Goal: Book appointment/travel/reservation

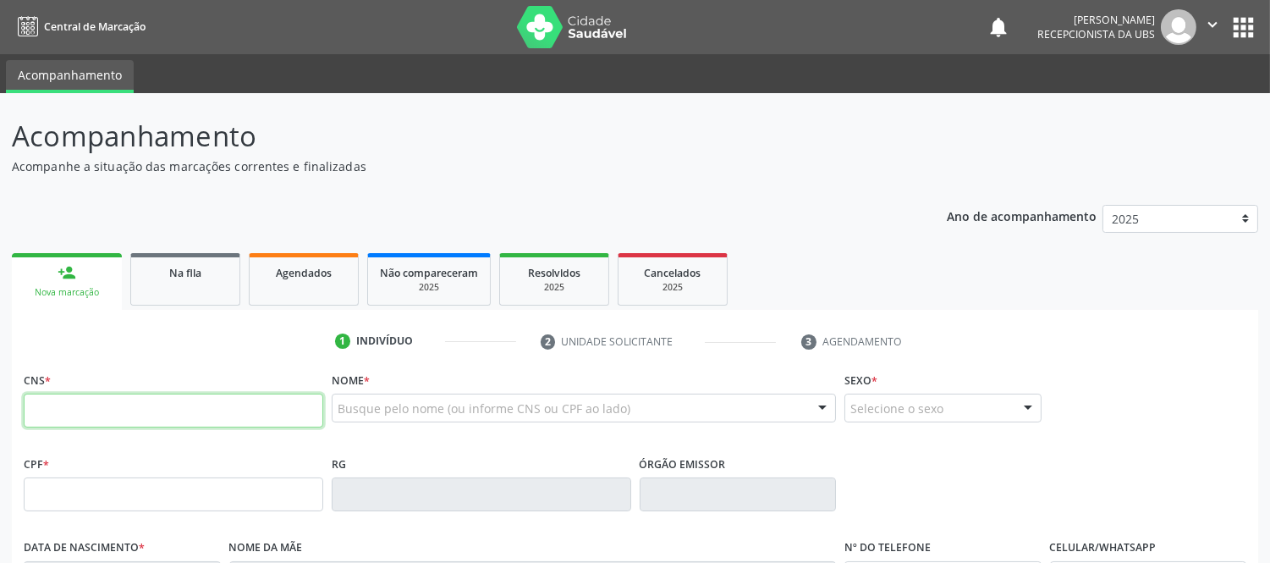
click at [180, 400] on input "text" at bounding box center [174, 410] width 300 height 34
type input "703 4092 0637 8916"
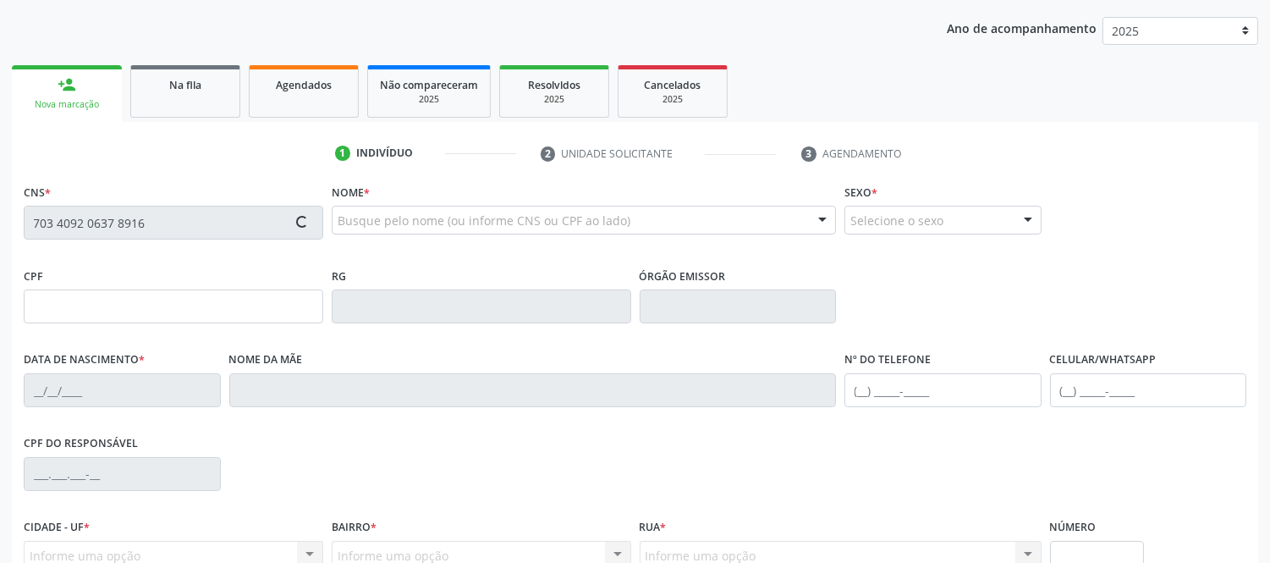
scroll to position [282, 0]
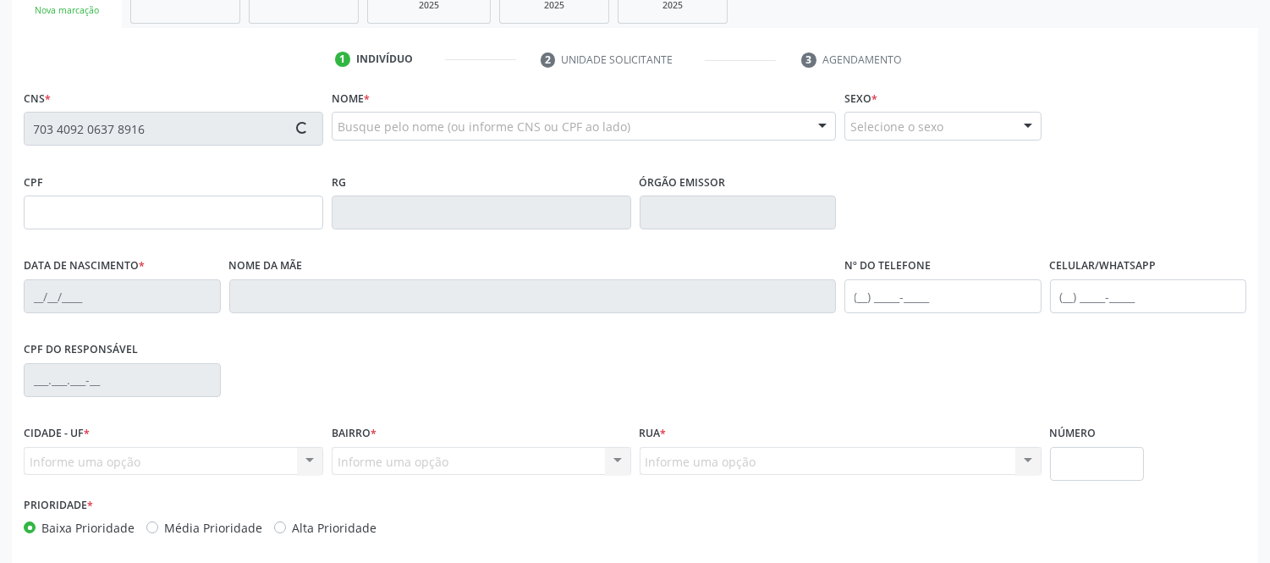
type input "019.504.925-08"
type input "[DATE]"
type input "[PERSON_NAME]"
type input "[PHONE_NUMBER]"
type input "S/N"
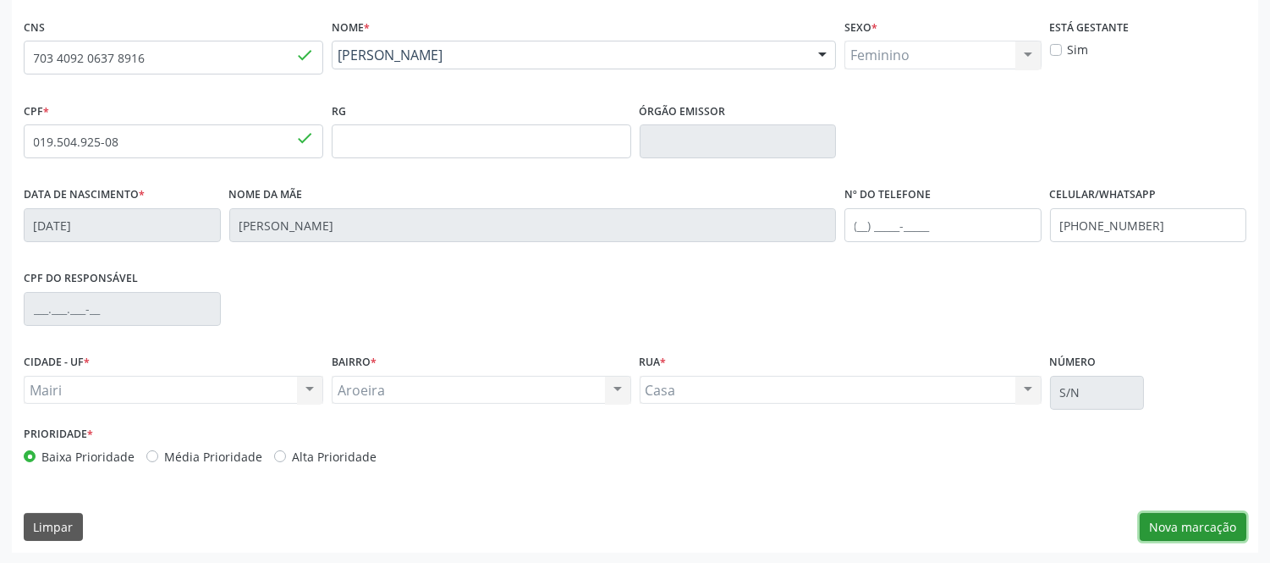
click at [1222, 533] on button "Nova marcação" at bounding box center [1193, 527] width 107 height 29
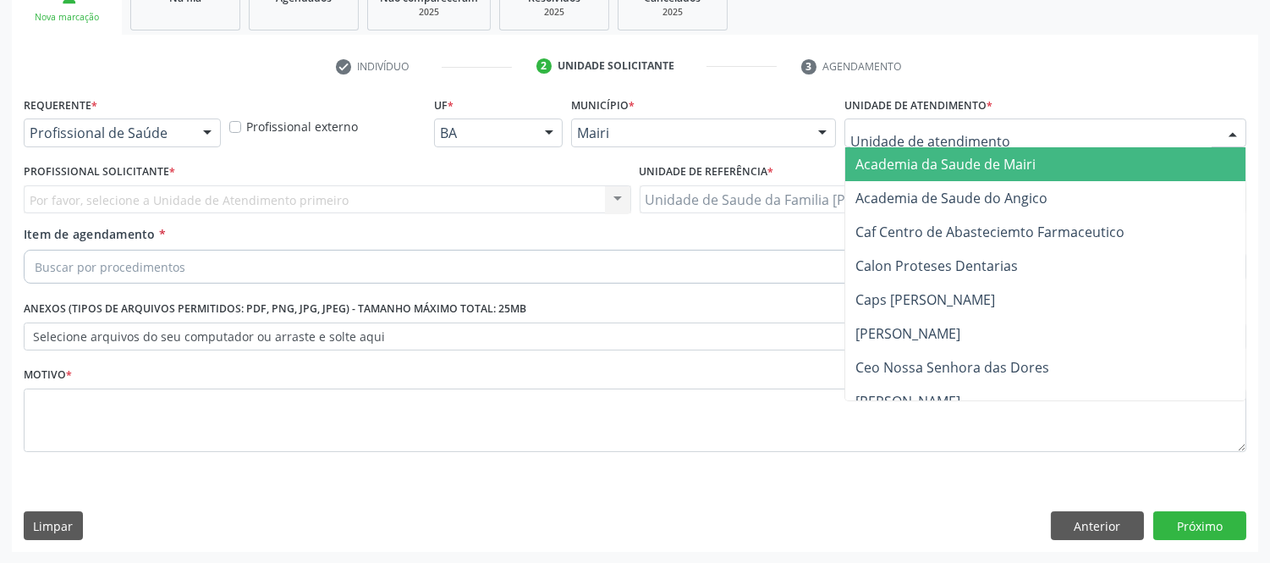
click at [1244, 132] on div at bounding box center [1232, 133] width 25 height 29
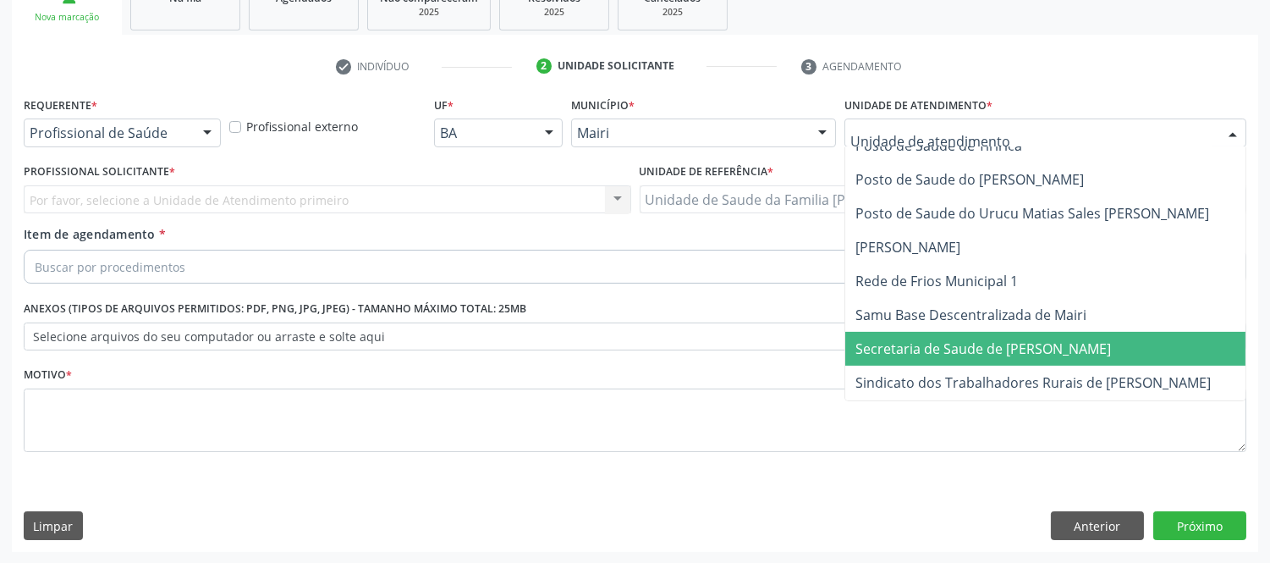
scroll to position [1284, 0]
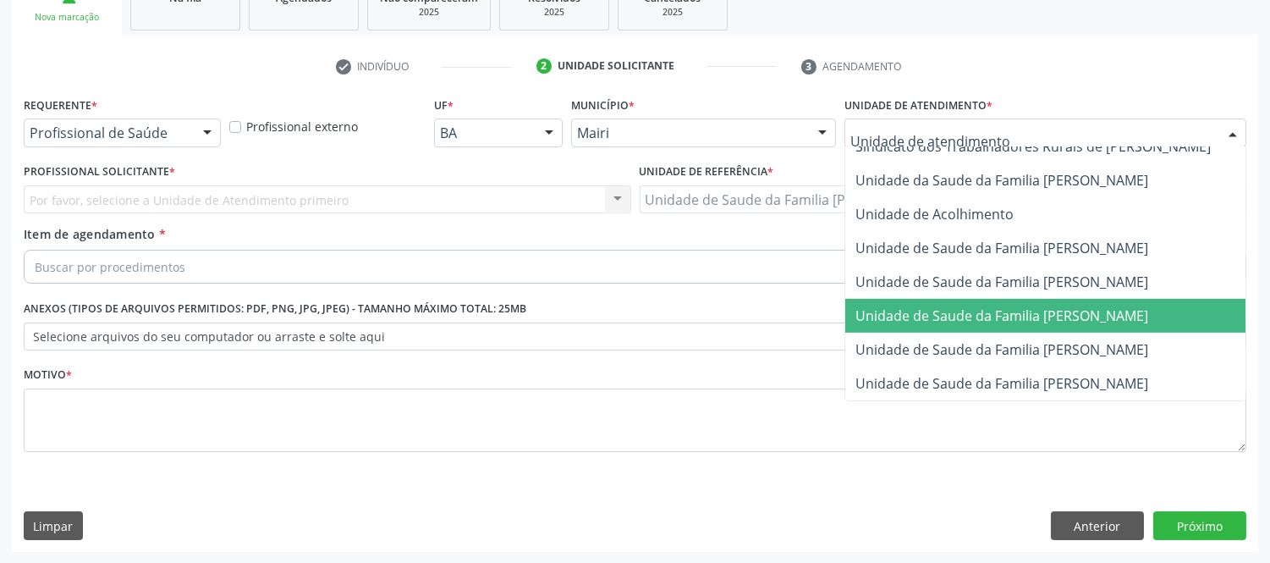
click at [1103, 299] on span "Unidade de Saude da Familia [PERSON_NAME]" at bounding box center [1063, 316] width 437 height 34
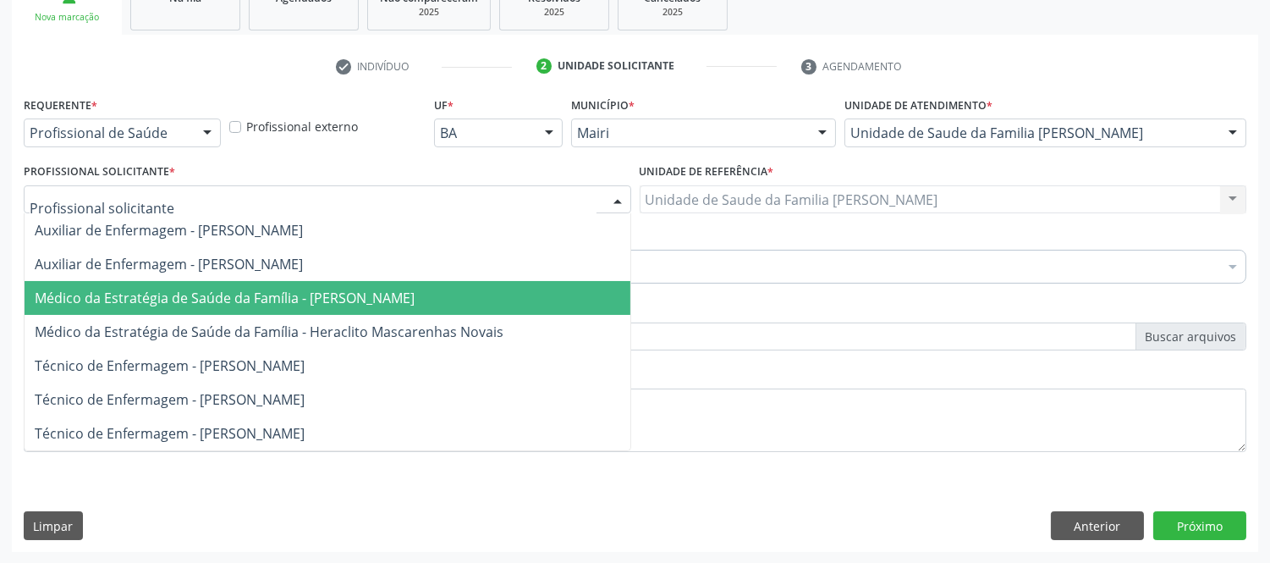
click at [238, 302] on span "Médico da Estratégia de Saúde da Família - [PERSON_NAME]" at bounding box center [225, 298] width 380 height 19
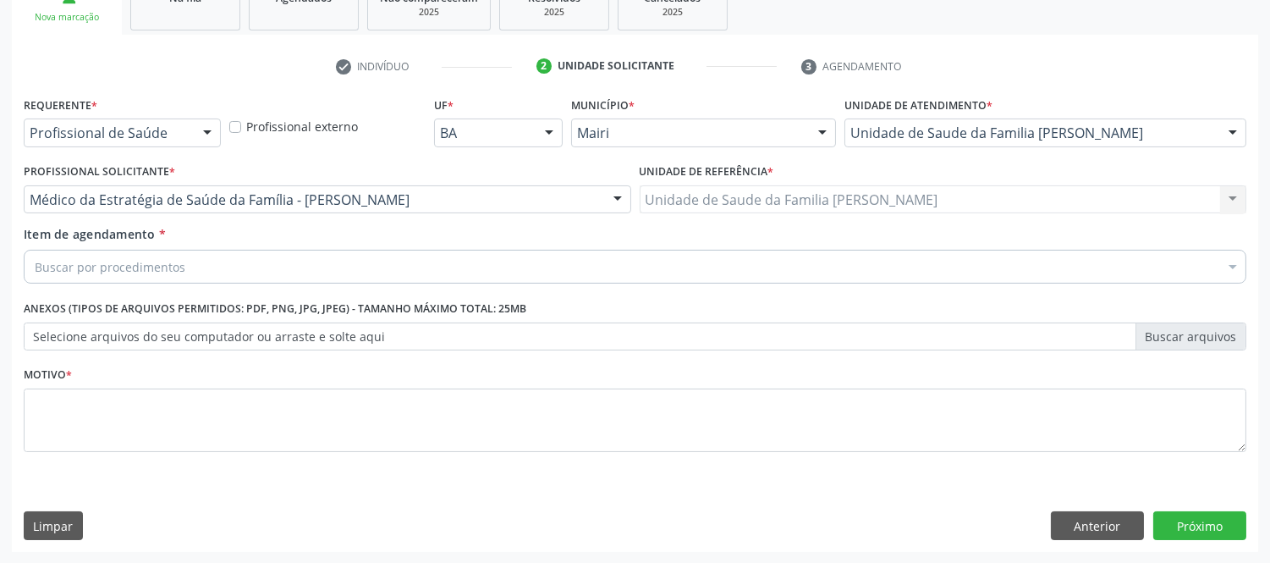
click at [199, 259] on div "Buscar por procedimentos" at bounding box center [635, 267] width 1223 height 34
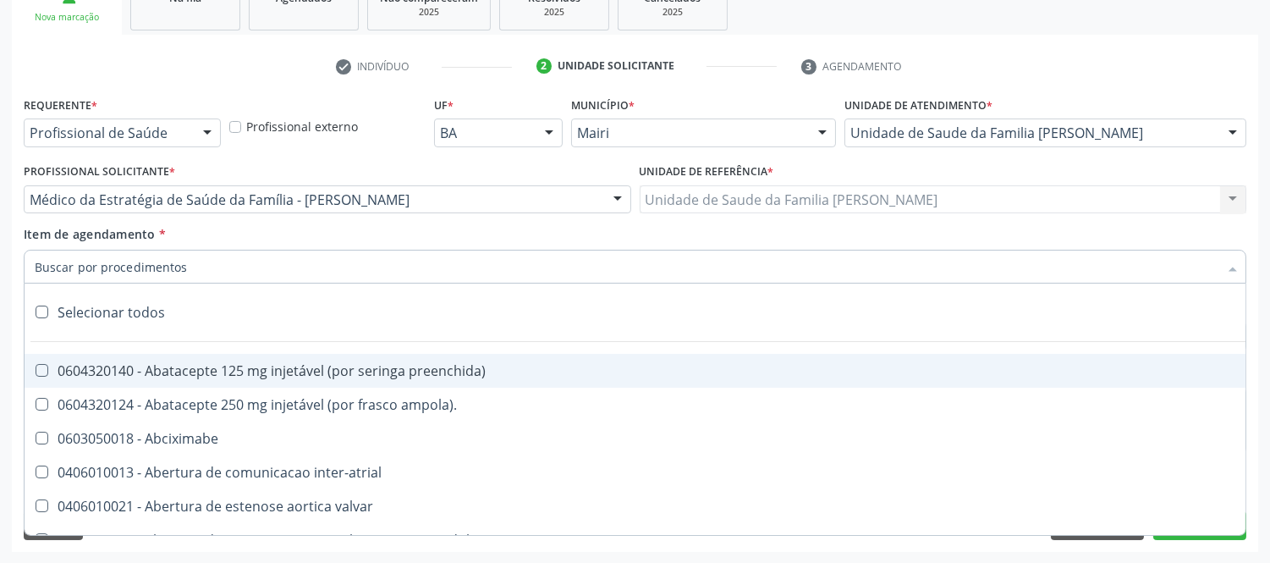
click at [191, 261] on input "Item de agendamento *" at bounding box center [627, 267] width 1184 height 34
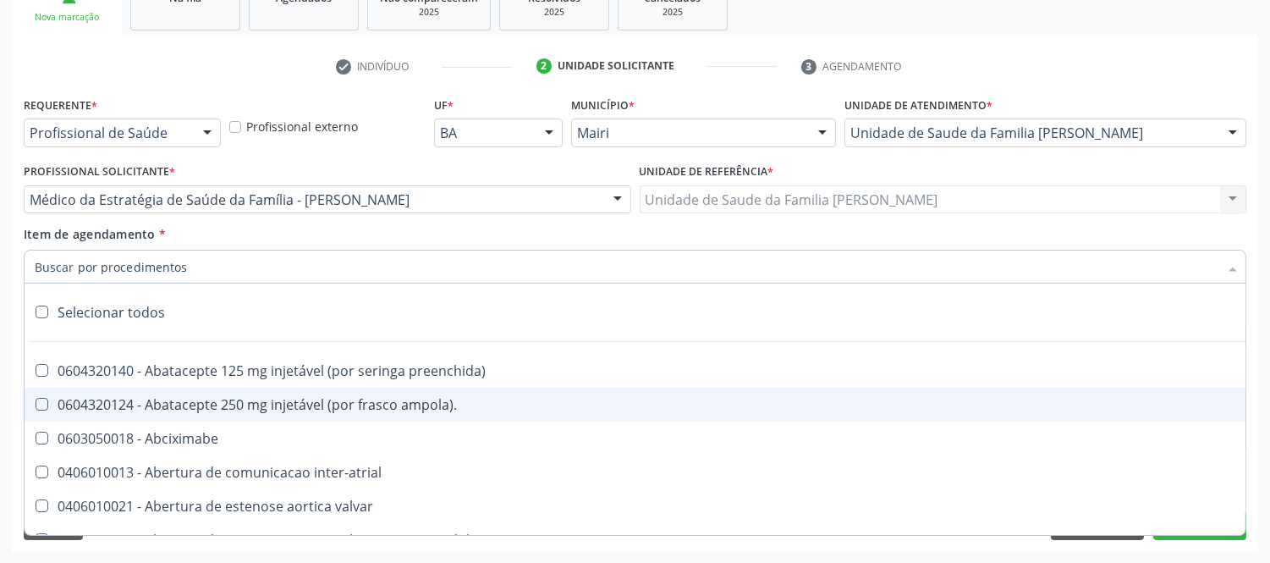
type input "#"
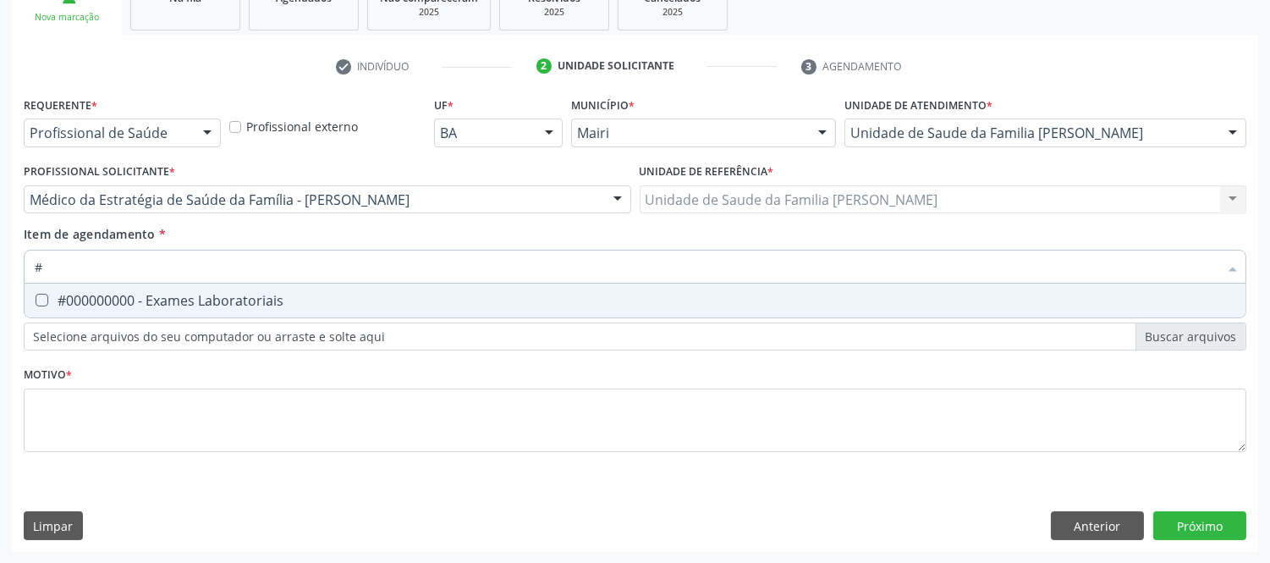
click at [210, 303] on div "#000000000 - Exames Laboratoriais" at bounding box center [635, 301] width 1201 height 14
checkbox Laboratoriais "true"
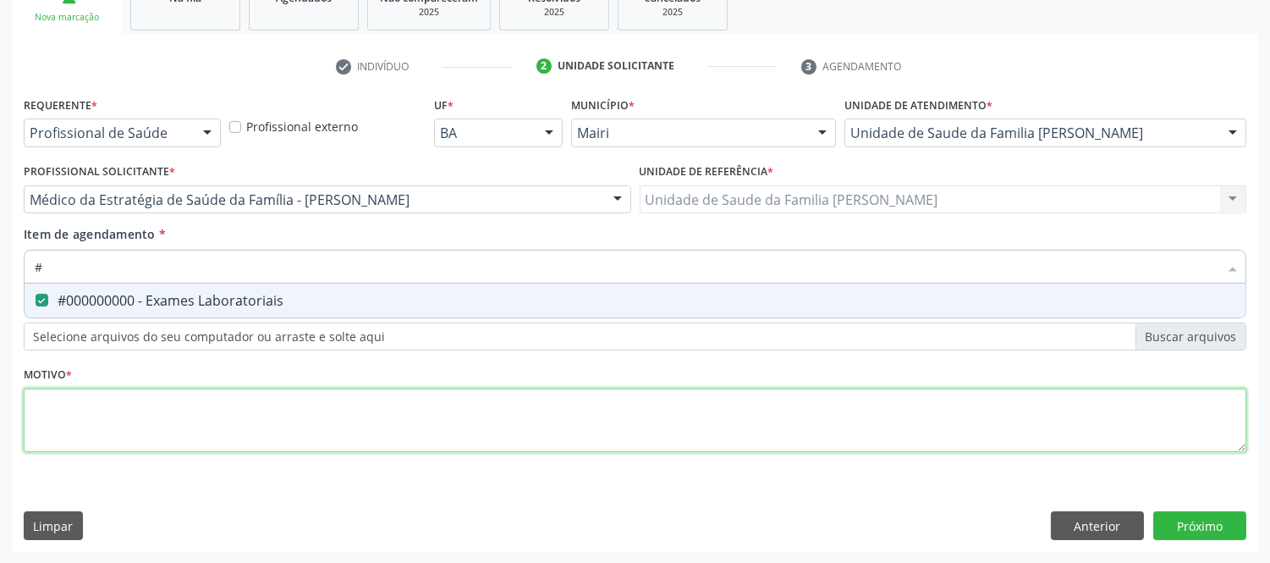
click at [248, 408] on div "Requerente * Profissional de Saúde Profissional de Saúde Paciente Nenhum result…" at bounding box center [635, 283] width 1223 height 383
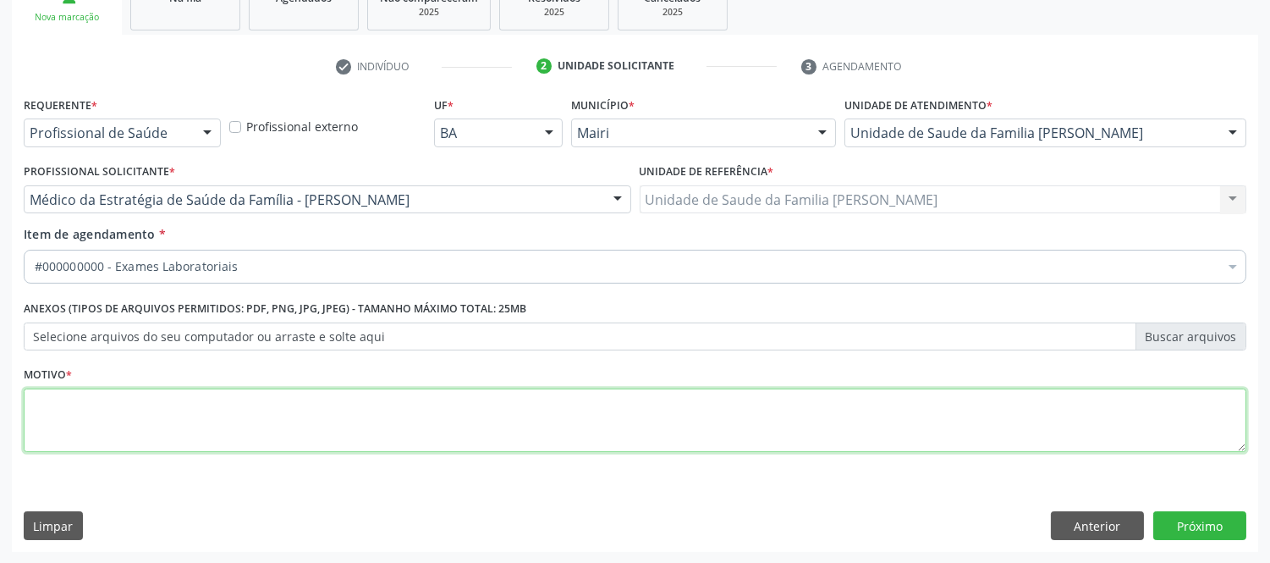
click at [333, 409] on textarea at bounding box center [635, 420] width 1223 height 64
type textarea "avaliaçao"
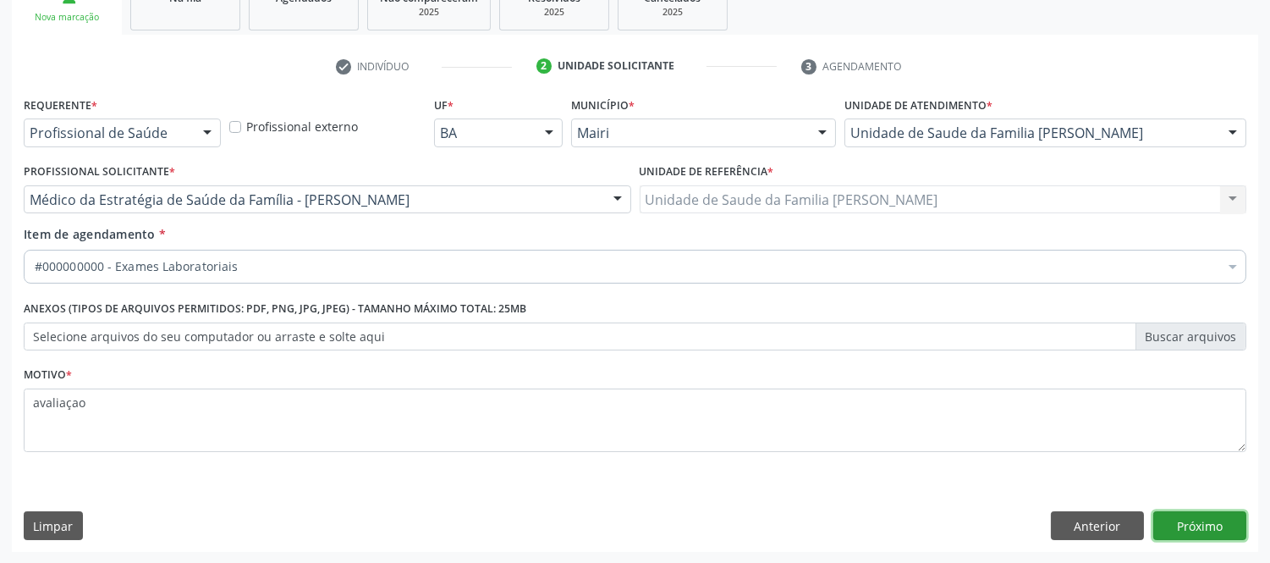
click at [1200, 522] on button "Próximo" at bounding box center [1199, 525] width 93 height 29
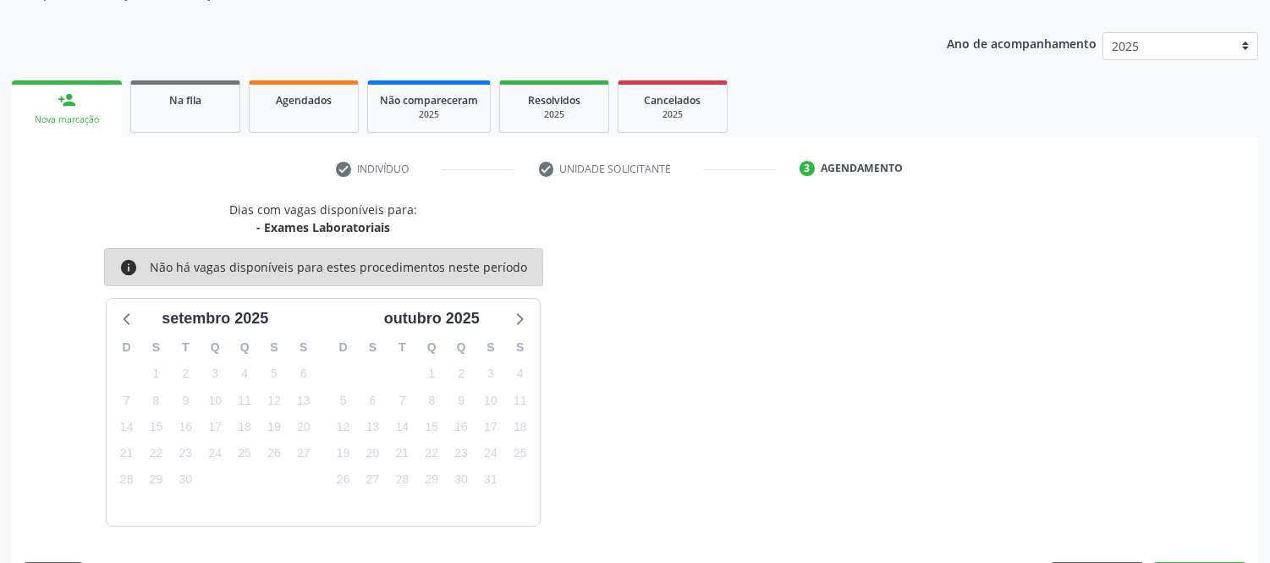
scroll to position [223, 0]
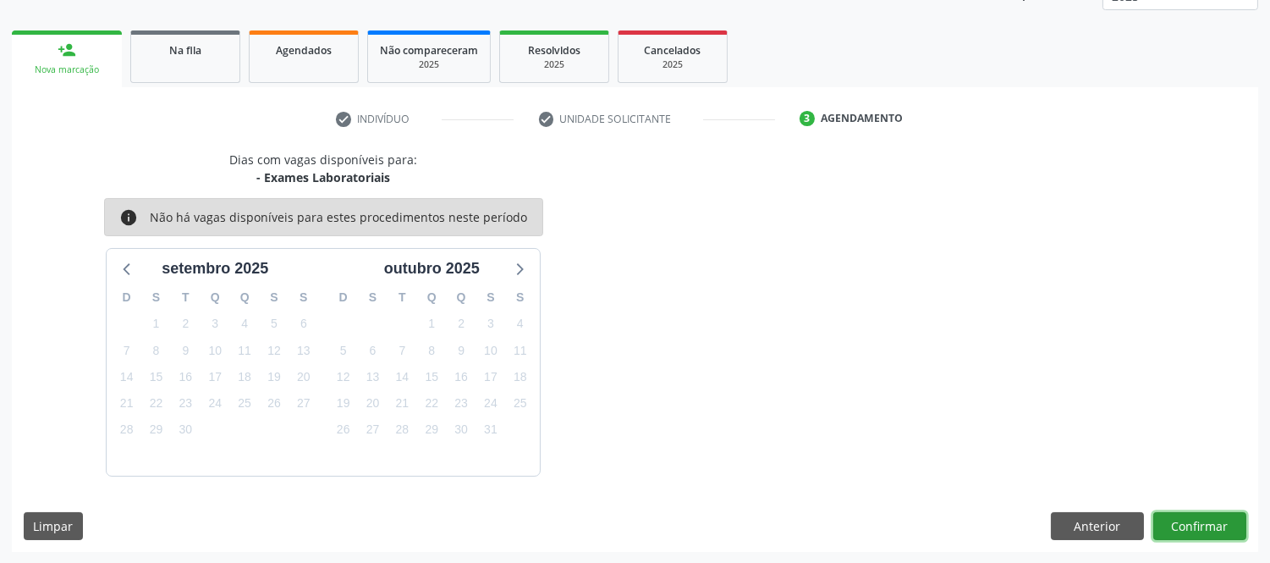
click at [1207, 513] on button "Confirmar" at bounding box center [1199, 526] width 93 height 29
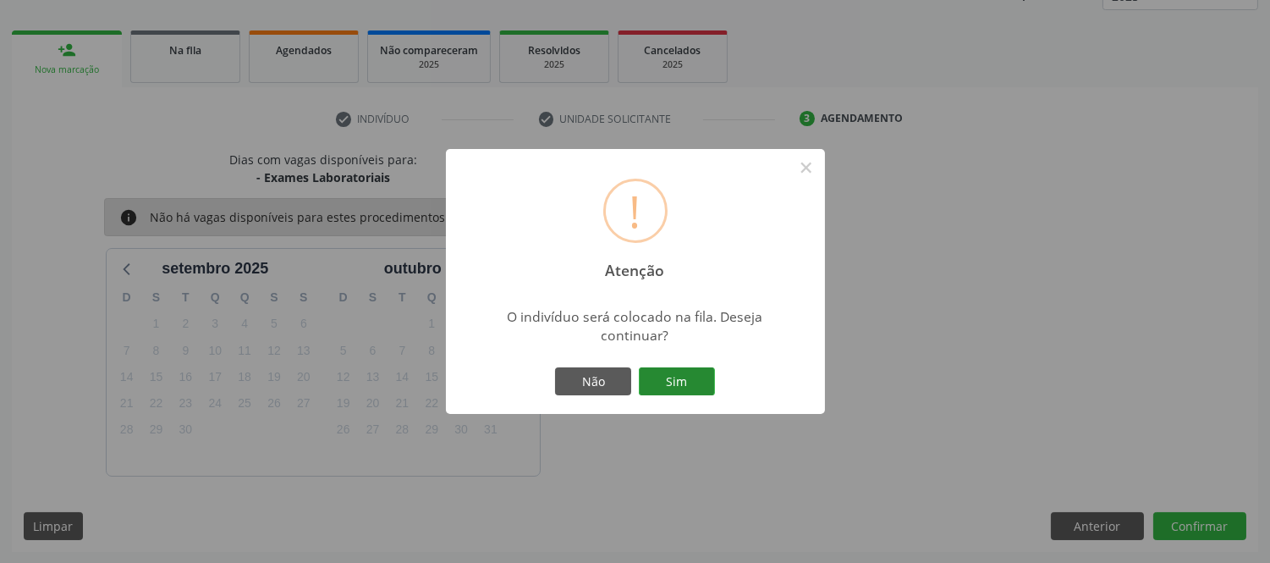
click at [688, 378] on button "Sim" at bounding box center [677, 381] width 76 height 29
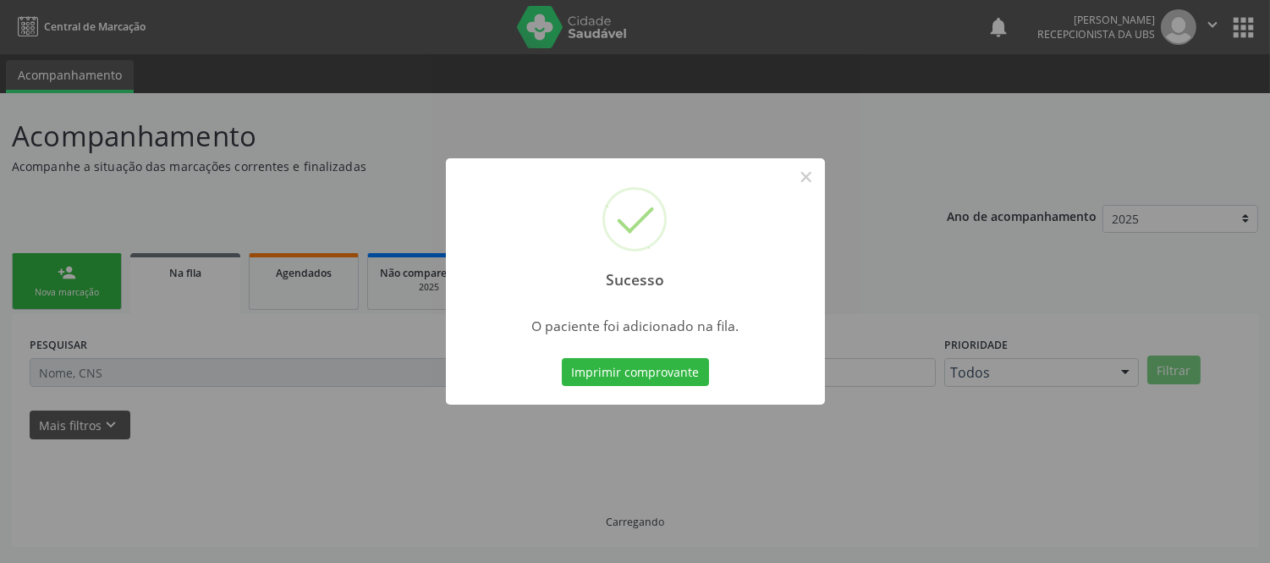
scroll to position [0, 0]
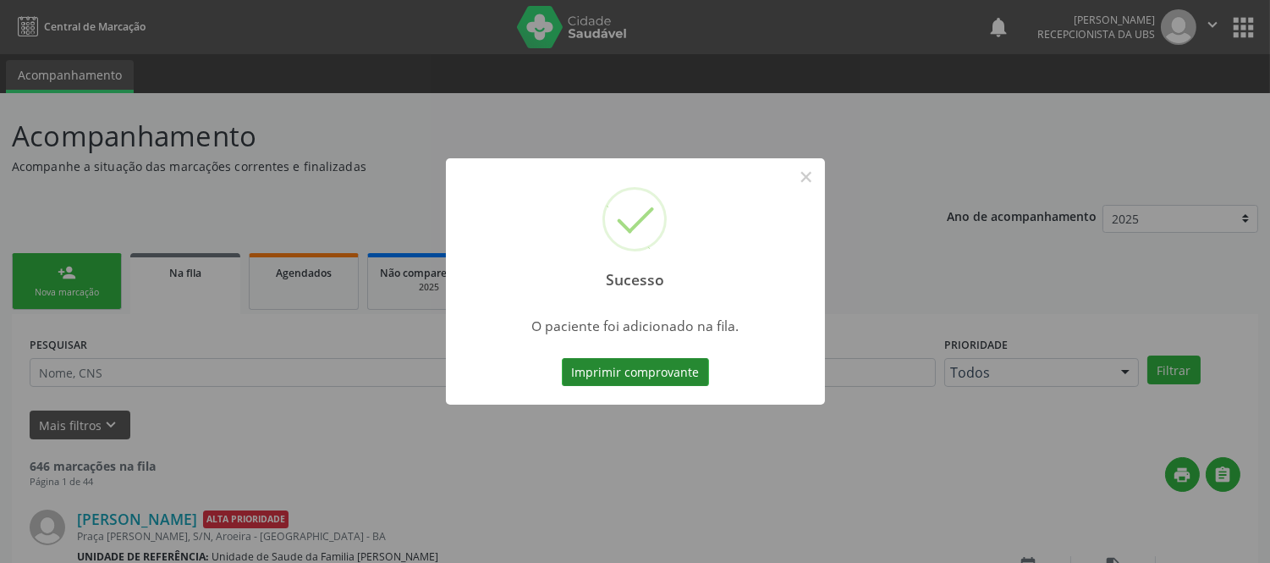
click at [646, 367] on button "Imprimir comprovante" at bounding box center [635, 372] width 147 height 29
